Goal: Information Seeking & Learning: Learn about a topic

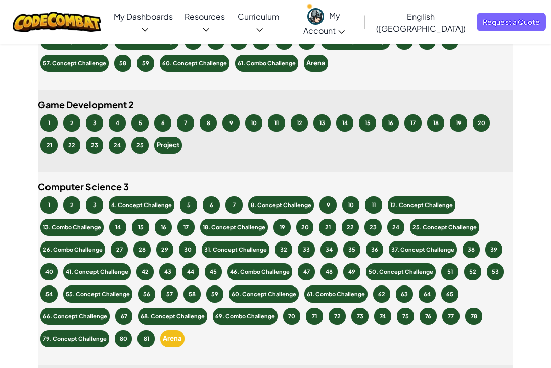
scroll to position [2988, 0]
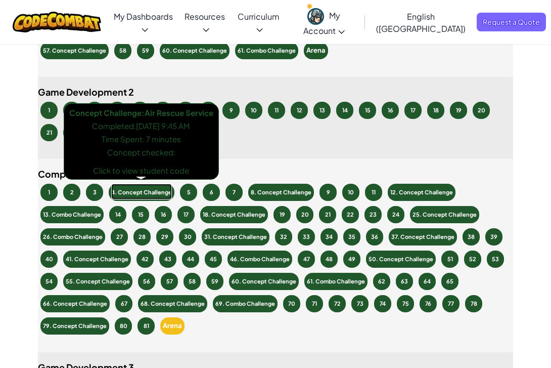
click at [152, 191] on div "4. Concept Challenge" at bounding box center [141, 192] width 61 height 15
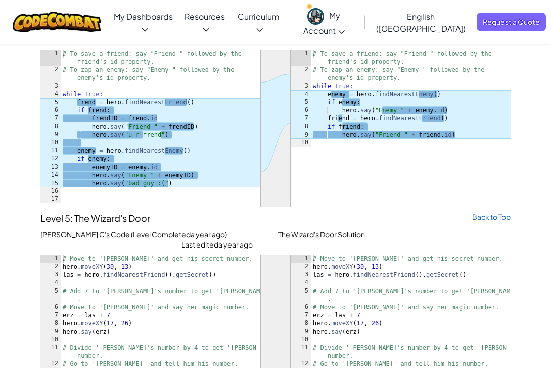
scroll to position [4199, 0]
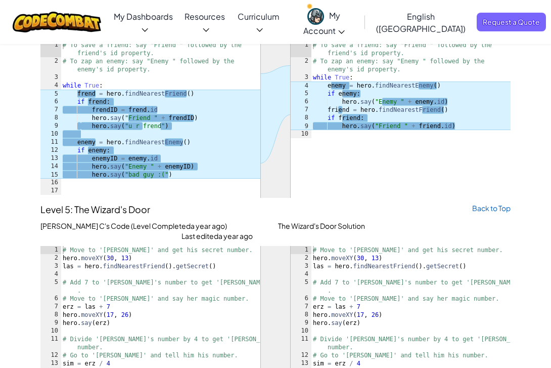
type textarea "enemy = hero.findNearestEnemy()"
click at [219, 140] on div "# To save a friend: say "Friend " followed by the friend's id property. · # To …" at bounding box center [161, 130] width 200 height 178
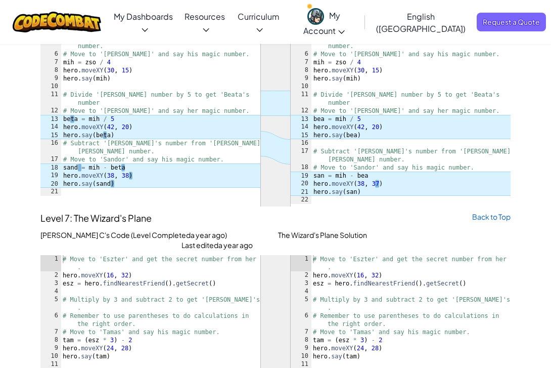
scroll to position [5205, 0]
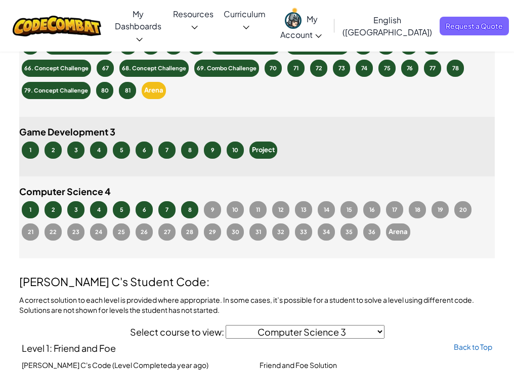
scroll to position [3229, 0]
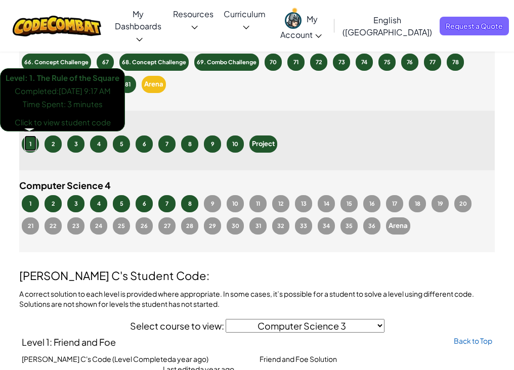
click at [30, 145] on div "1" at bounding box center [30, 144] width 12 height 15
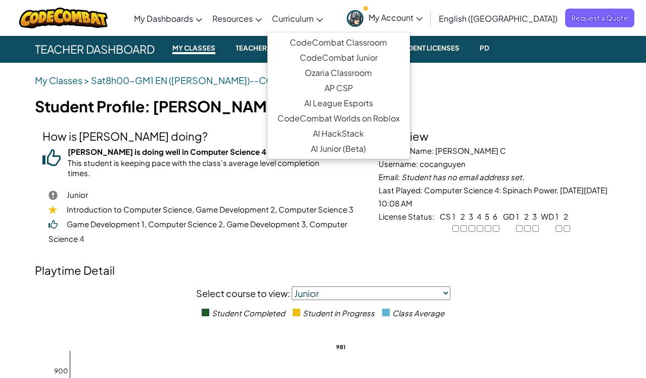
click at [314, 20] on span "Curriculum" at bounding box center [293, 18] width 42 height 11
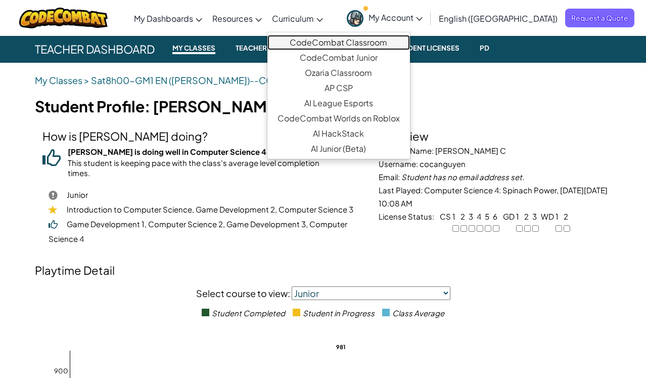
click at [333, 36] on link "CodeCombat Classroom" at bounding box center [339, 42] width 143 height 15
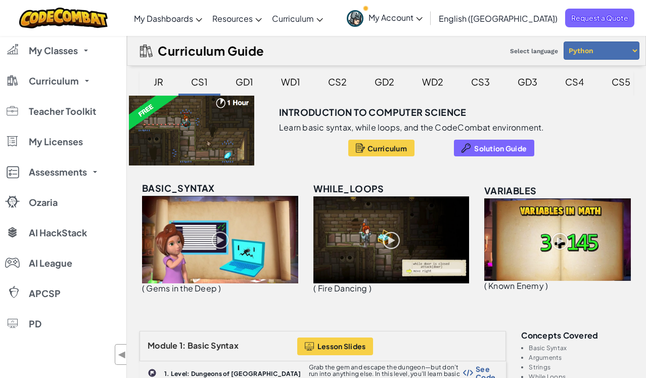
click at [486, 81] on div "CS3" at bounding box center [480, 82] width 39 height 24
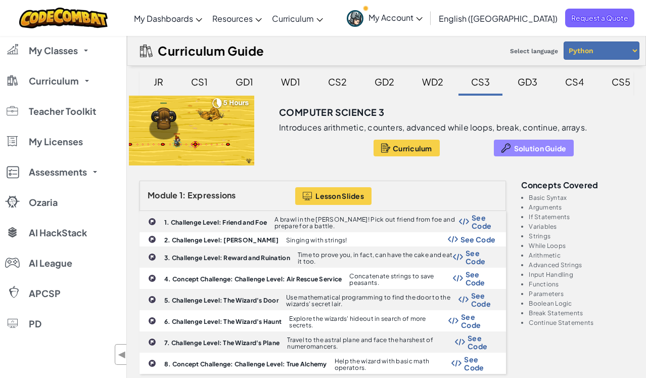
click at [540, 149] on span "Solution Guide" at bounding box center [540, 148] width 53 height 8
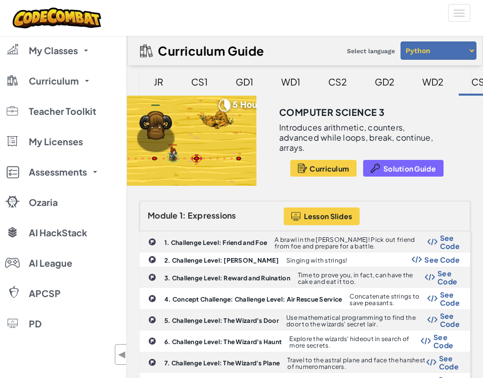
click at [415, 156] on div "Computer Science 3 Introduces arithmetic, counters, advanced while loops, break…" at bounding box center [377, 141] width 211 height 90
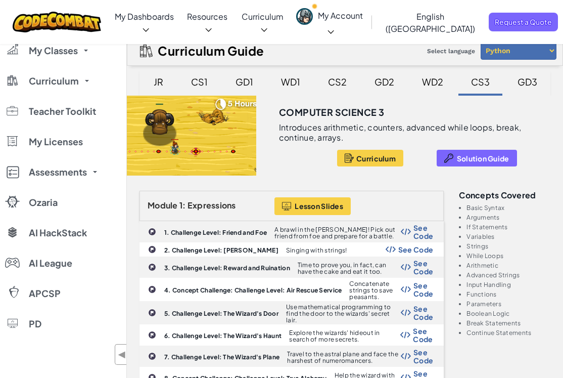
click at [533, 84] on div "GD3" at bounding box center [528, 82] width 40 height 24
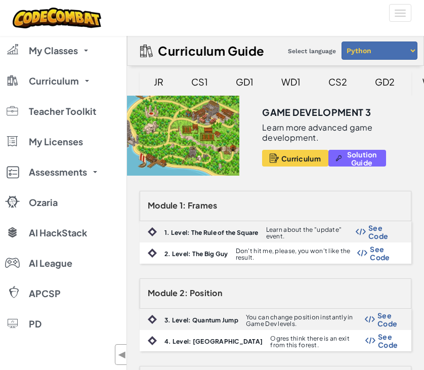
click at [277, 10] on div "Toggle navigation" at bounding box center [212, 18] width 414 height 36
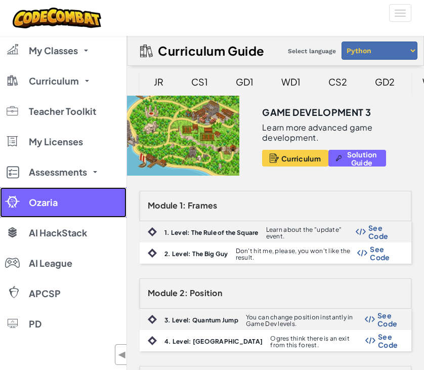
click at [73, 204] on link "Ozaria" at bounding box center [63, 202] width 126 height 30
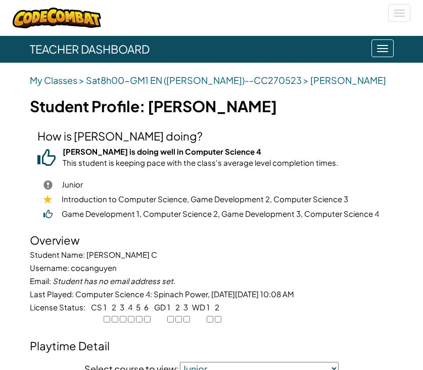
scroll to position [5318, 0]
